Goal: Task Accomplishment & Management: Manage account settings

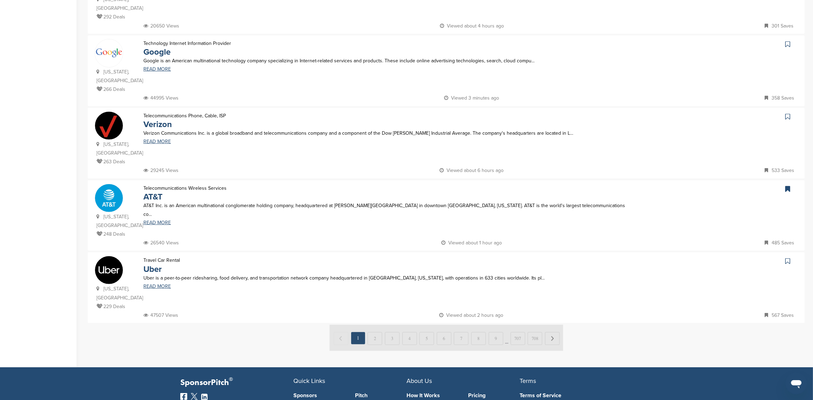
scroll to position [585, 0]
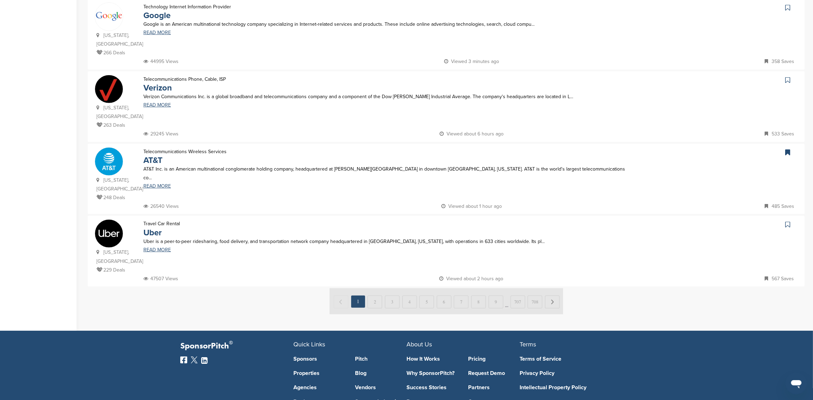
click at [376, 288] on img at bounding box center [447, 301] width 234 height 26
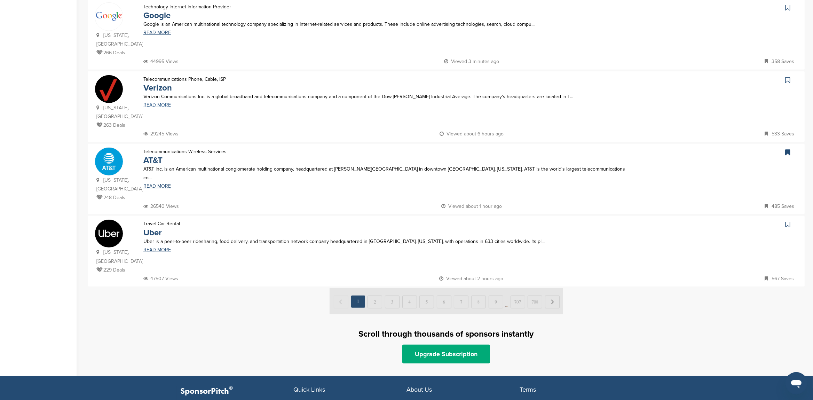
click at [159, 103] on link "READ MORE" at bounding box center [384, 105] width 482 height 5
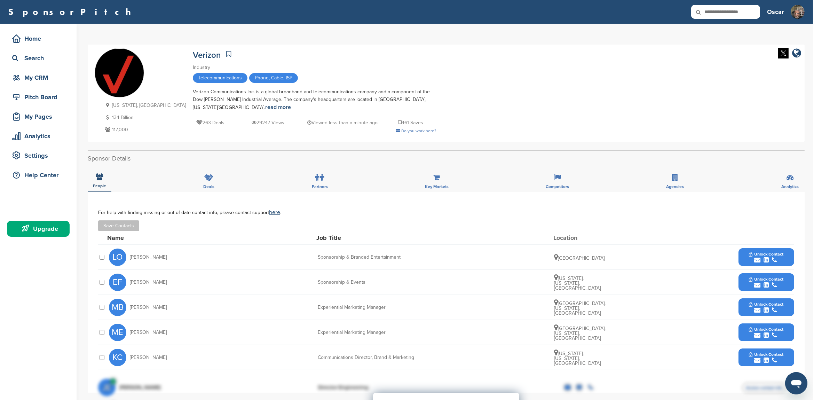
scroll to position [37, 0]
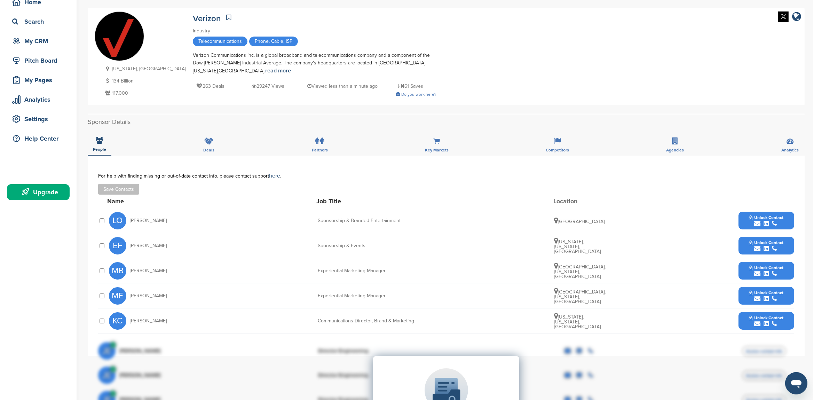
click at [120, 38] on img at bounding box center [119, 36] width 49 height 49
click at [291, 67] on link "read more" at bounding box center [278, 70] width 26 height 7
click at [26, 59] on div "Pitch Board" at bounding box center [39, 60] width 59 height 13
click at [26, 3] on div "Home" at bounding box center [39, 2] width 59 height 13
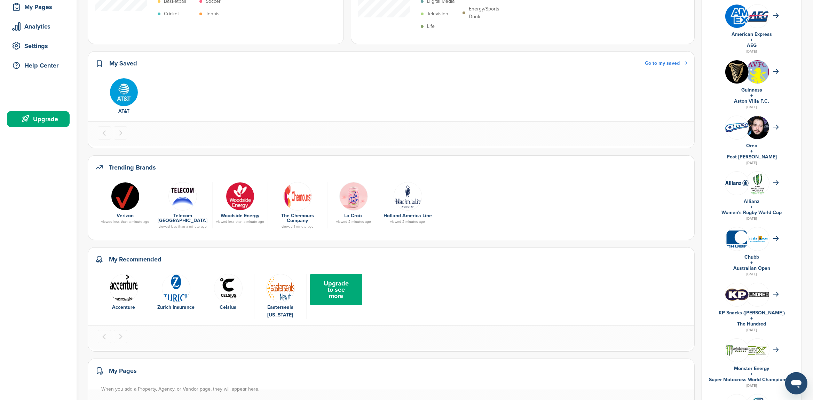
scroll to position [37, 0]
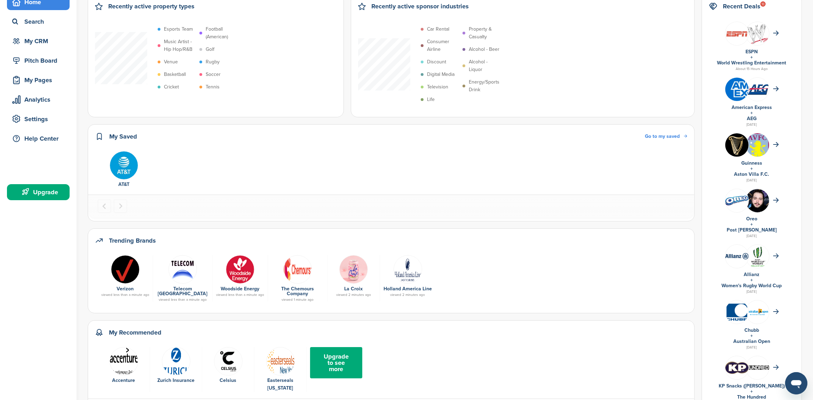
click at [764, 203] on img at bounding box center [757, 206] width 23 height 35
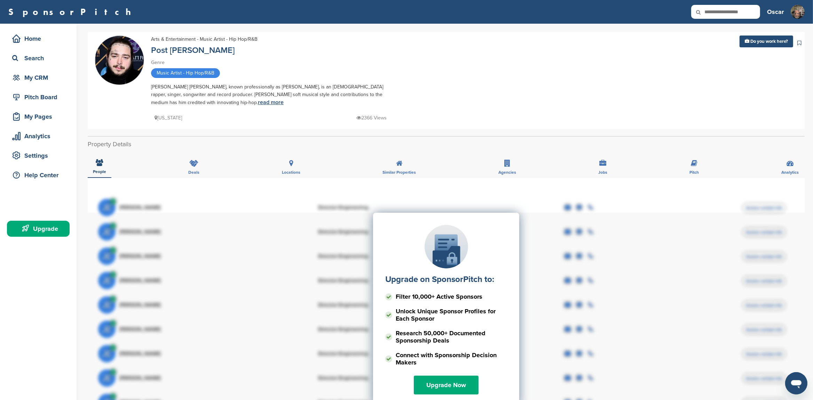
click at [258, 103] on link "read more" at bounding box center [271, 102] width 26 height 7
click at [37, 155] on div "Settings" at bounding box center [39, 155] width 59 height 13
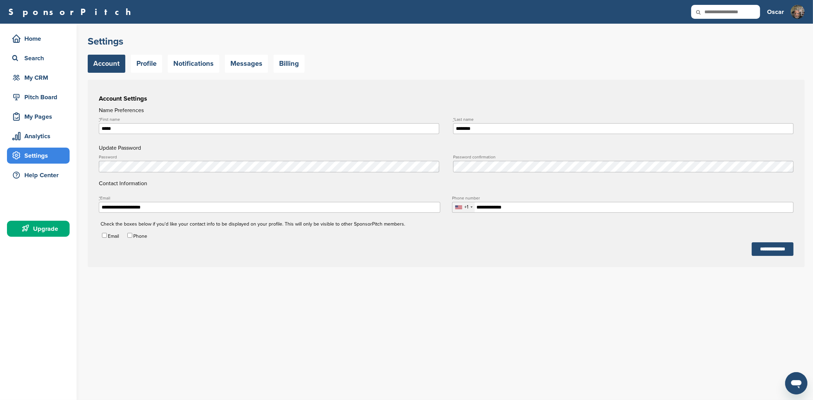
click at [777, 10] on h3 "Oscar" at bounding box center [775, 12] width 17 height 10
click at [197, 61] on link "Notifications" at bounding box center [194, 64] width 52 height 18
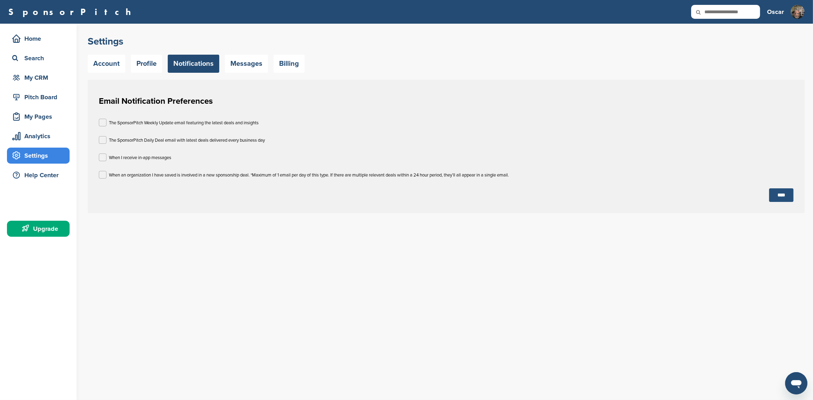
drag, startPoint x: 782, startPoint y: 193, endPoint x: 777, endPoint y: 194, distance: 5.0
click at [781, 193] on input "****" at bounding box center [781, 195] width 24 height 14
click at [37, 99] on div "Pitch Board" at bounding box center [39, 97] width 59 height 13
